Goal: Complete application form

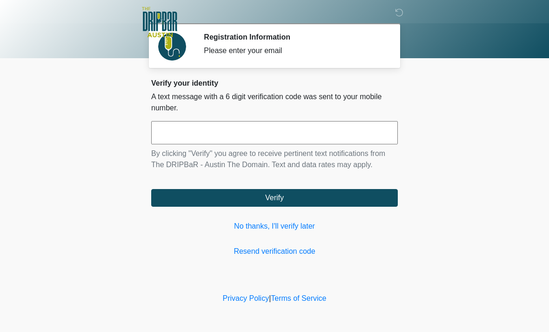
click at [300, 229] on link "No thanks, I'll verify later" at bounding box center [274, 226] width 247 height 11
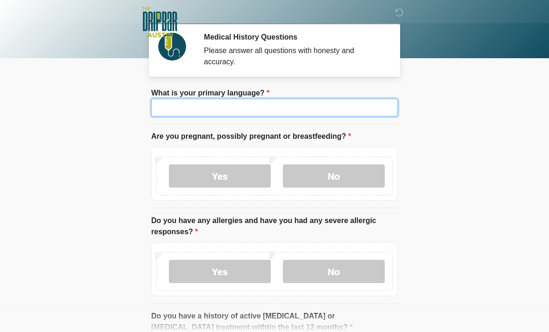
click at [278, 114] on input "What is your primary language?" at bounding box center [274, 108] width 247 height 18
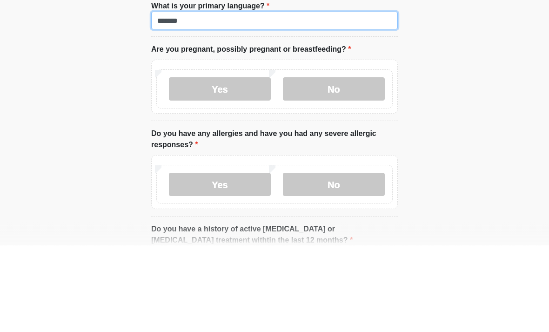
type input "*******"
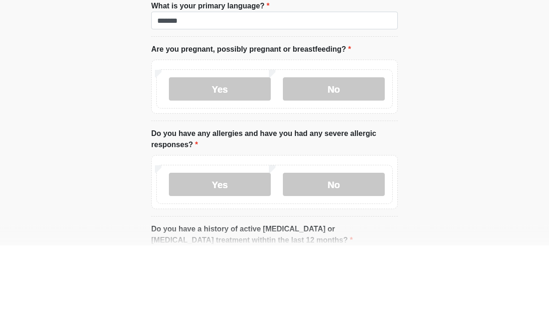
click at [347, 164] on label "No" at bounding box center [334, 175] width 102 height 23
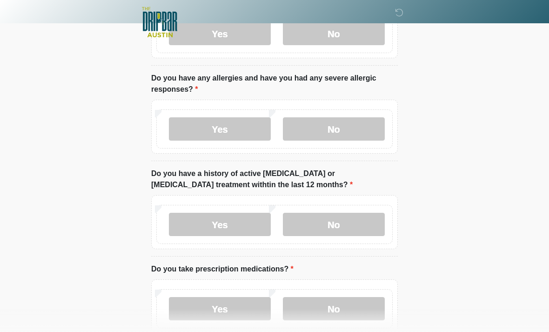
scroll to position [148, 0]
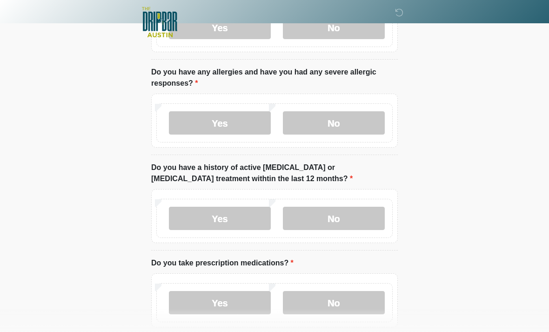
click at [340, 122] on label "No" at bounding box center [334, 122] width 102 height 23
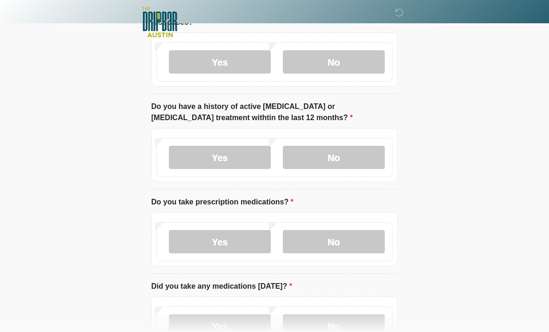
scroll to position [215, 0]
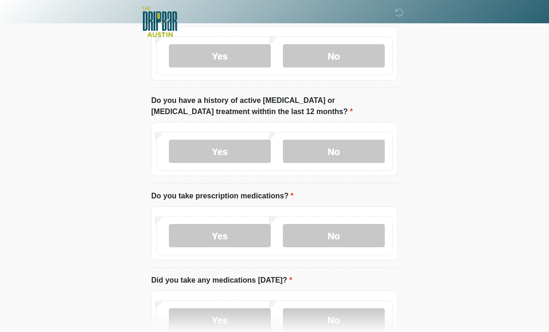
click at [334, 149] on label "No" at bounding box center [334, 151] width 102 height 23
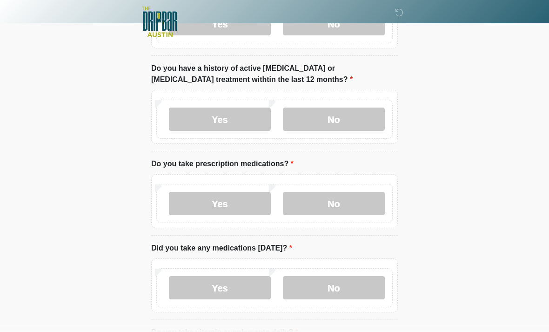
scroll to position [280, 0]
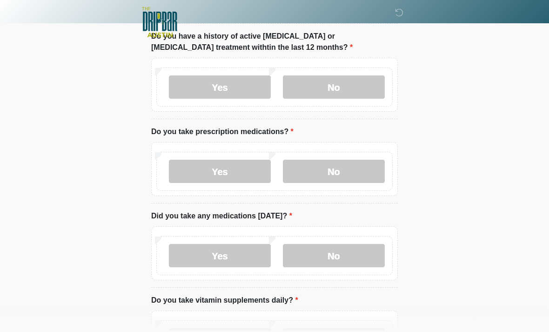
click at [322, 168] on label "No" at bounding box center [334, 171] width 102 height 23
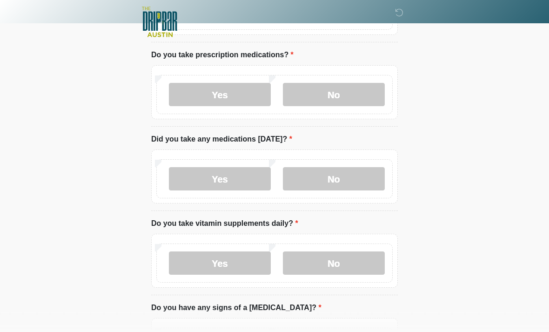
scroll to position [356, 0]
click at [338, 176] on label "No" at bounding box center [334, 178] width 102 height 23
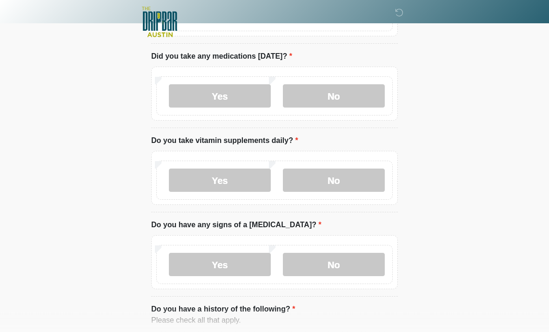
scroll to position [439, 0]
click at [336, 181] on label "No" at bounding box center [334, 179] width 102 height 23
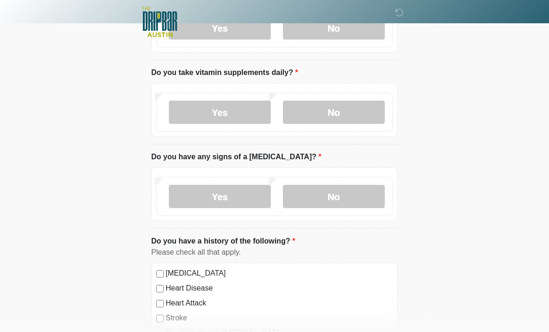
scroll to position [512, 0]
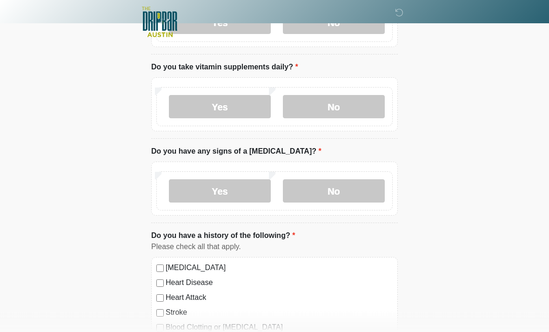
click at [352, 194] on label "No" at bounding box center [334, 191] width 102 height 23
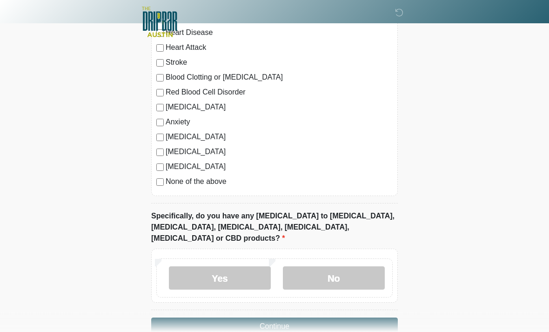
scroll to position [773, 0]
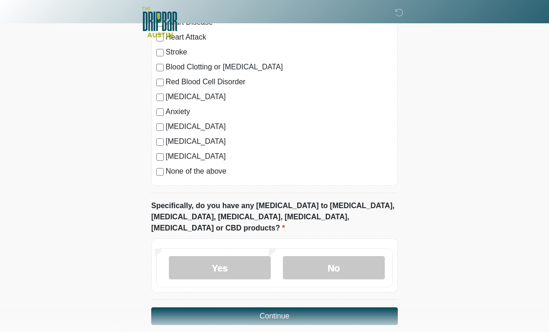
click at [340, 256] on label "No" at bounding box center [334, 267] width 102 height 23
click at [292, 307] on button "Continue" at bounding box center [274, 316] width 247 height 18
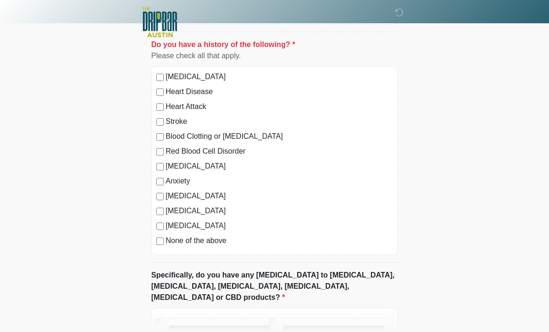
click at [167, 238] on label "None of the above" at bounding box center [279, 240] width 227 height 11
click at [345, 331] on label "No" at bounding box center [334, 336] width 102 height 23
click at [343, 325] on label "No" at bounding box center [334, 336] width 102 height 23
click at [327, 325] on label "No" at bounding box center [334, 336] width 102 height 23
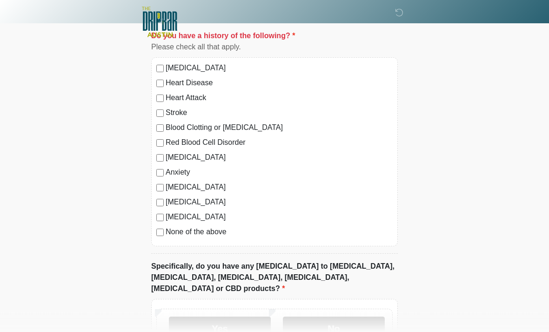
scroll to position [773, 0]
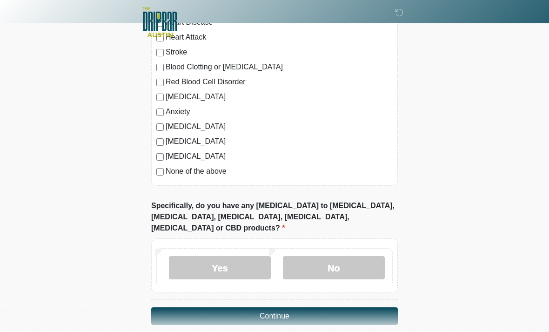
click at [316, 307] on button "Continue" at bounding box center [274, 316] width 247 height 18
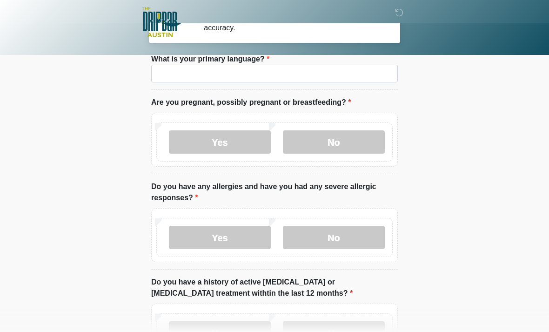
scroll to position [0, 0]
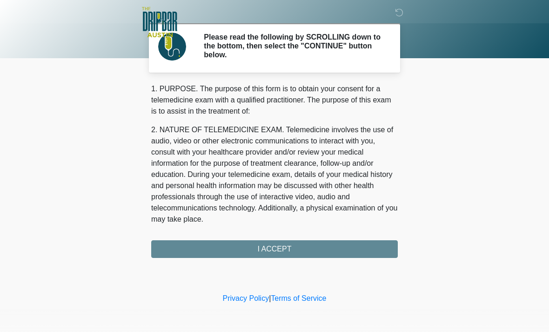
click at [303, 246] on div "1. PURPOSE. The purpose of this form is to obtain your consent for a telemedici…" at bounding box center [274, 170] width 247 height 174
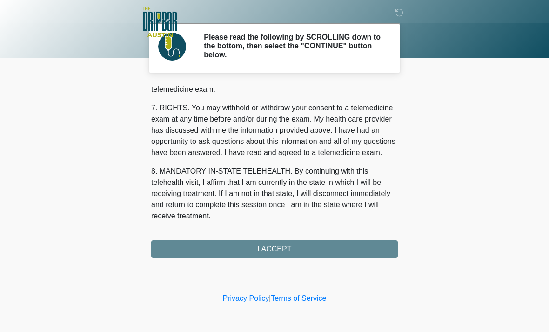
scroll to position [405, 0]
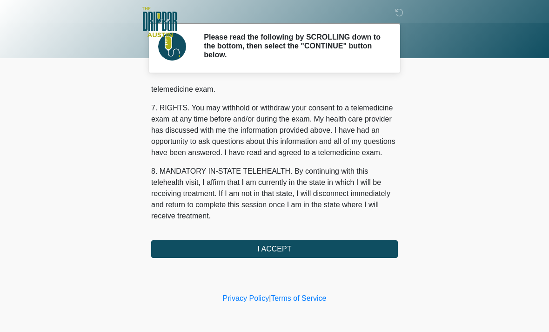
click at [315, 248] on button "I ACCEPT" at bounding box center [274, 249] width 247 height 18
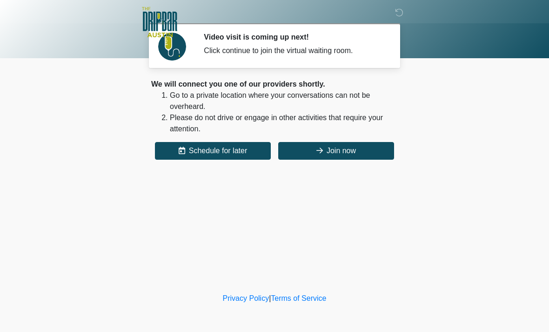
click at [334, 143] on button "Join now" at bounding box center [336, 151] width 116 height 18
